Goal: Check status: Check status

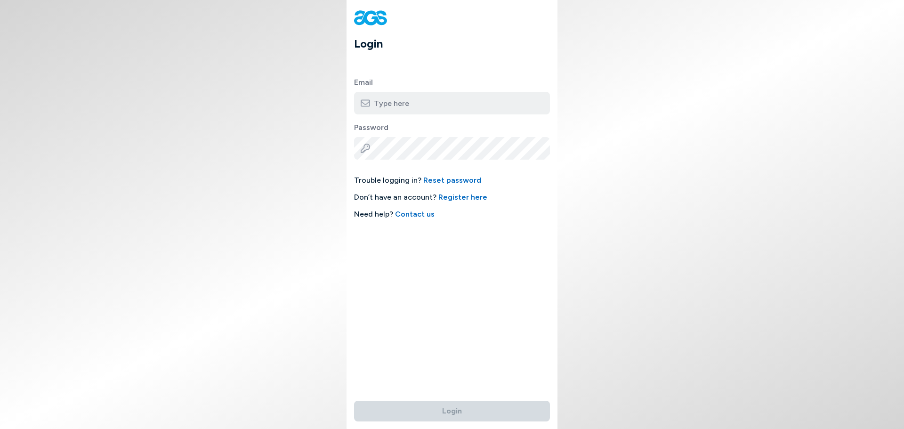
click at [416, 103] on input "email" at bounding box center [452, 103] width 196 height 23
type input "[PERSON_NAME][EMAIL_ADDRESS][PERSON_NAME][DOMAIN_NAME]"
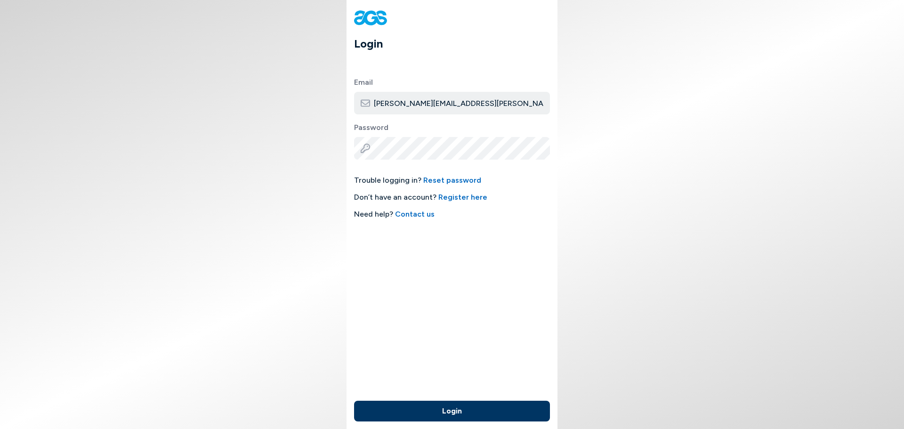
click at [354, 401] on button "Login" at bounding box center [452, 411] width 196 height 21
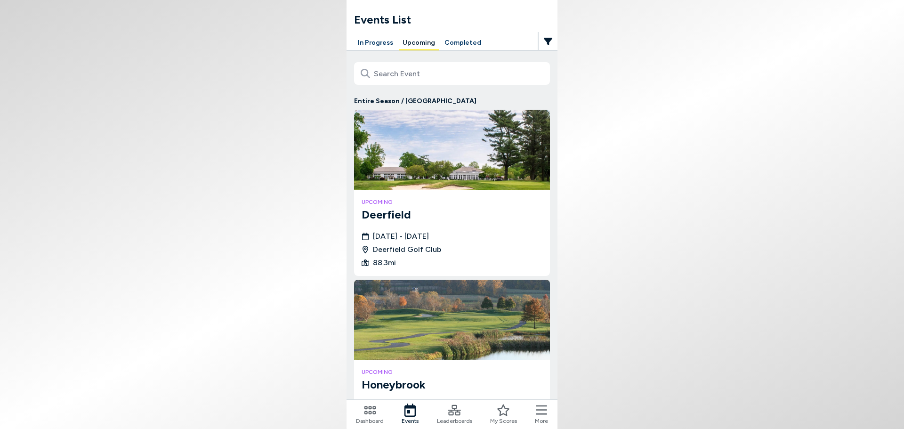
click at [374, 43] on button "In Progress" at bounding box center [375, 43] width 43 height 15
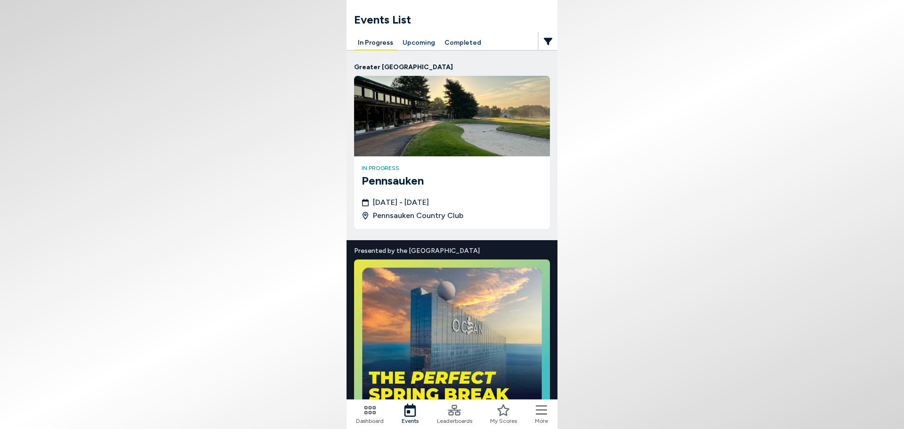
click at [470, 120] on img at bounding box center [452, 116] width 196 height 80
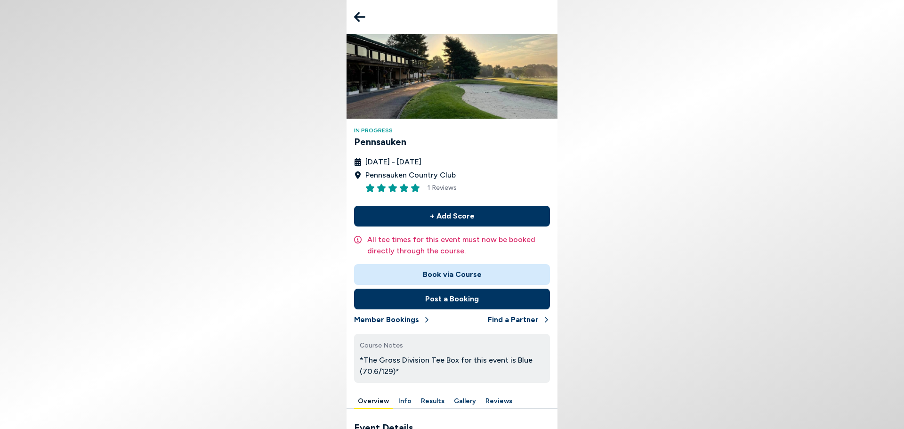
click at [360, 162] on icon at bounding box center [358, 162] width 8 height 8
click at [287, 254] on body "In Progress Pennsauken [DATE] - [DATE] Pennsauken Country Club 1 Reviews + Add …" at bounding box center [452, 214] width 904 height 429
